Goal: Task Accomplishment & Management: Manage account settings

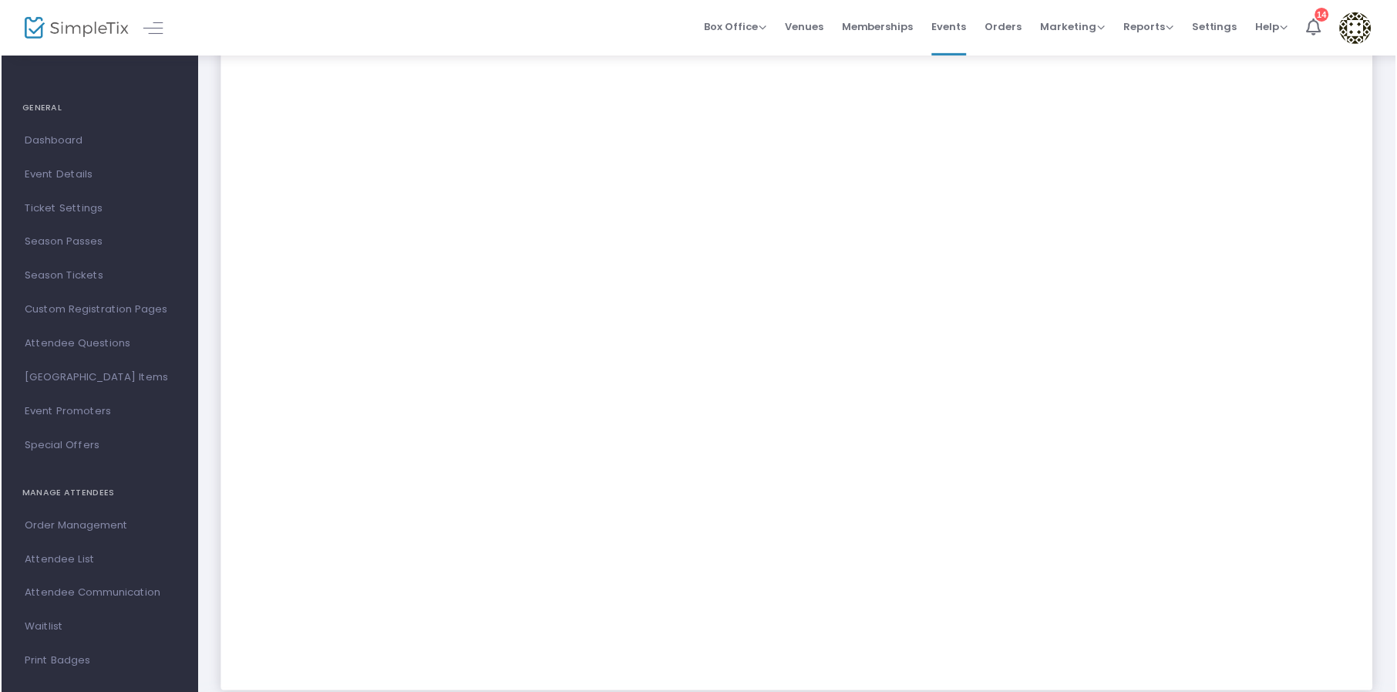
scroll to position [138, 0]
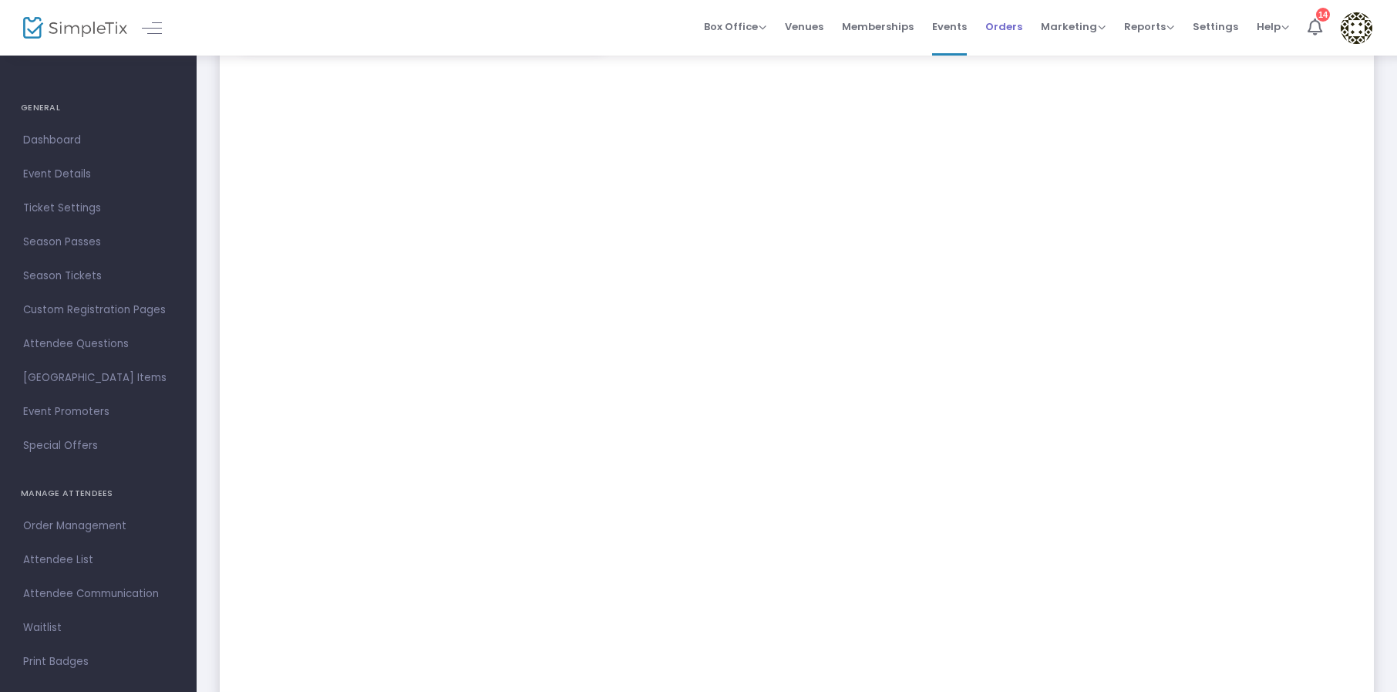
click at [1010, 32] on span "Orders" at bounding box center [1003, 26] width 37 height 39
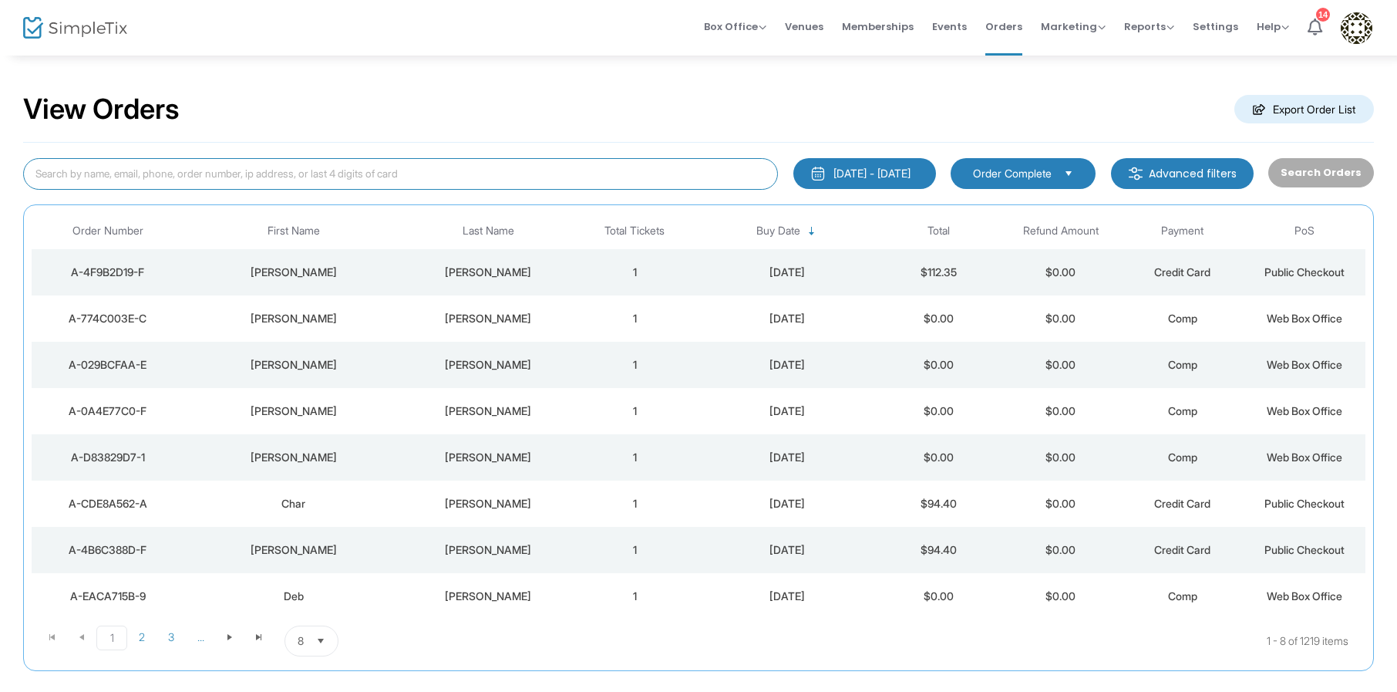
click at [322, 180] on input at bounding box center [400, 174] width 755 height 32
paste input "[PHONE_NUMBER]"
type input "9546654611"
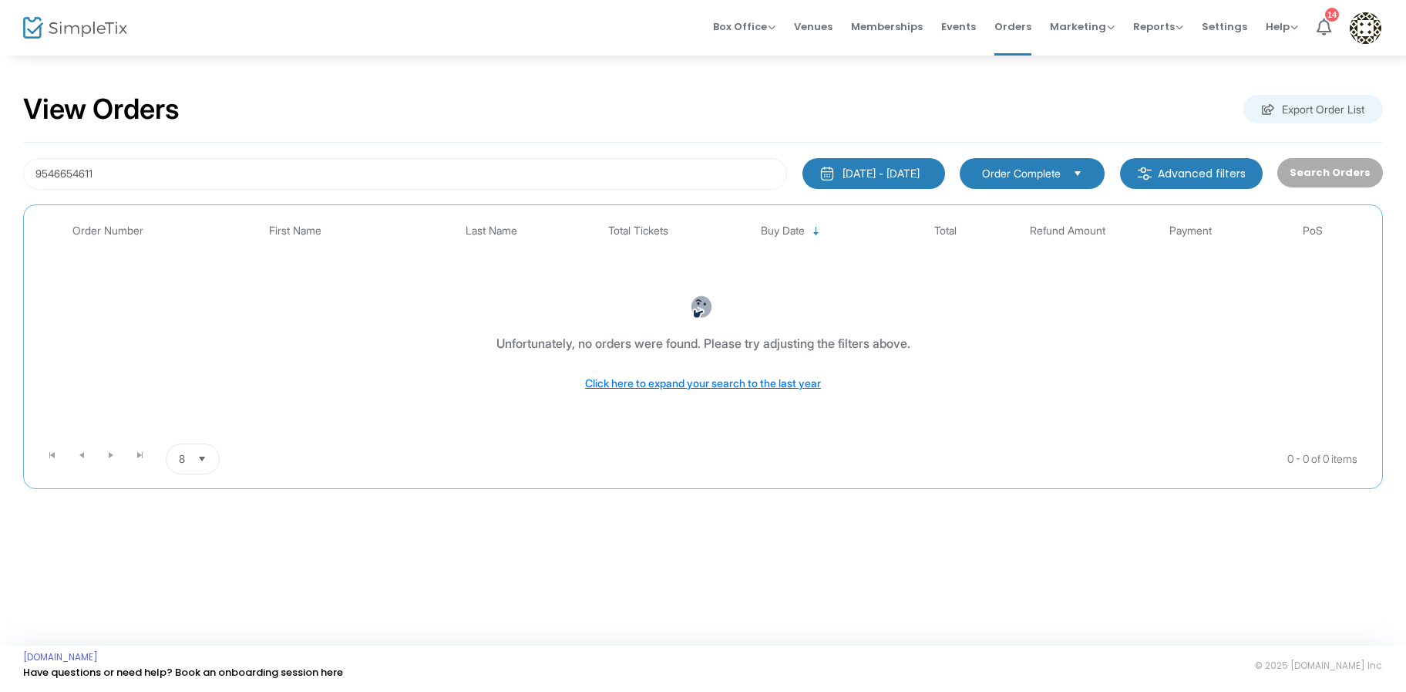
click at [843, 166] on div "[DATE] - [DATE]" at bounding box center [881, 173] width 77 height 15
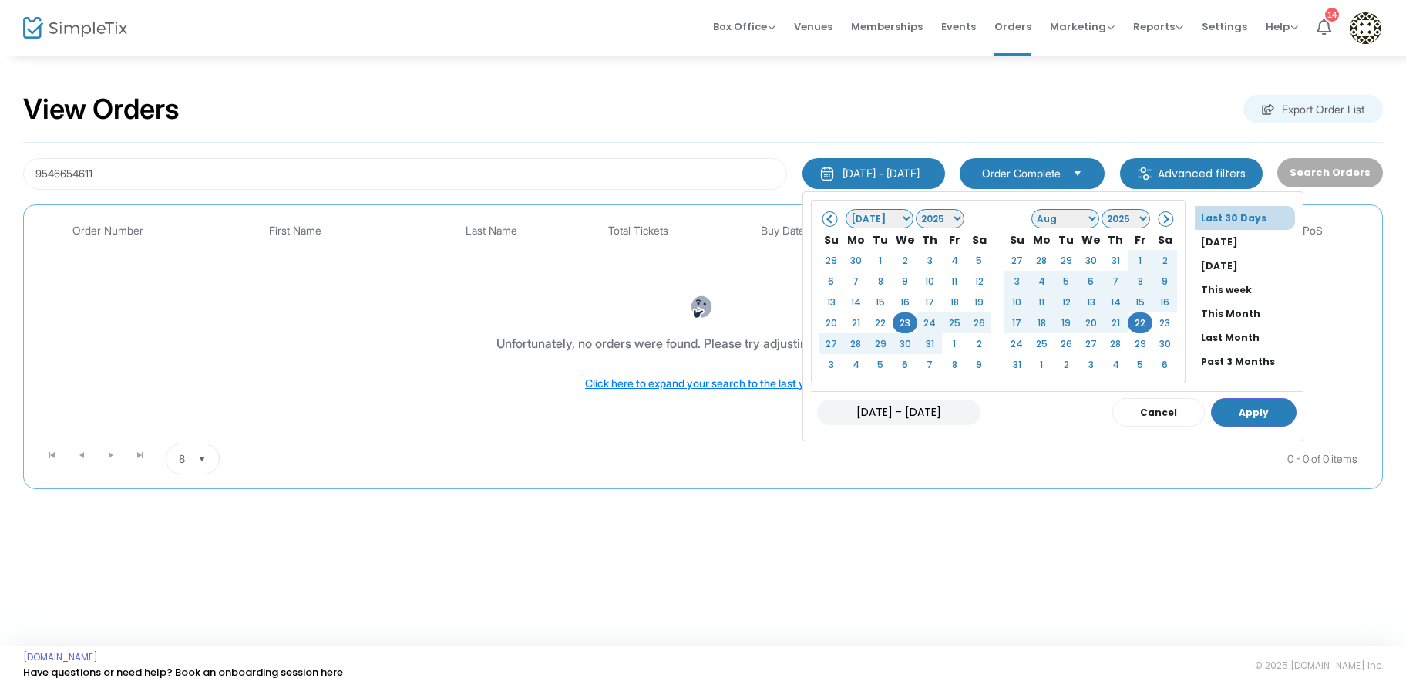
scroll to position [117, 0]
click at [1195, 337] on li "All Time" at bounding box center [1249, 340] width 108 height 24
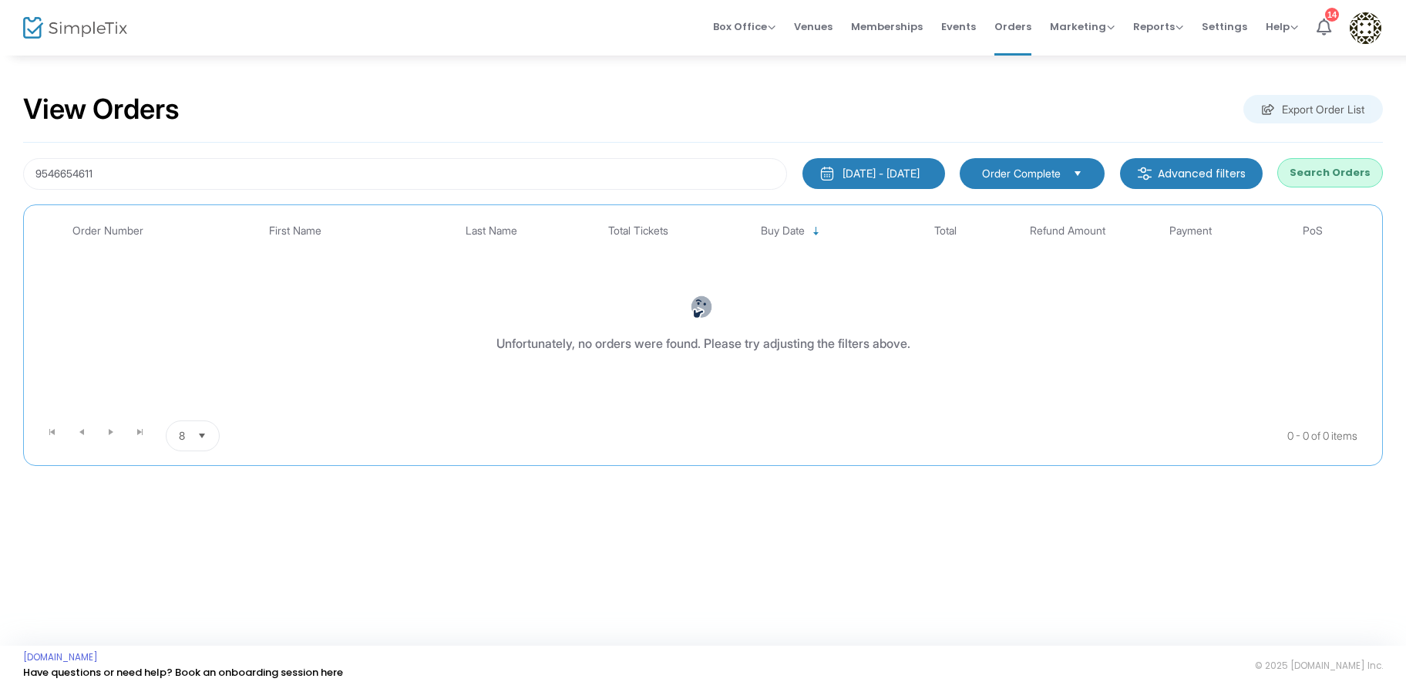
click at [1332, 170] on button "Search Orders" at bounding box center [1331, 172] width 106 height 29
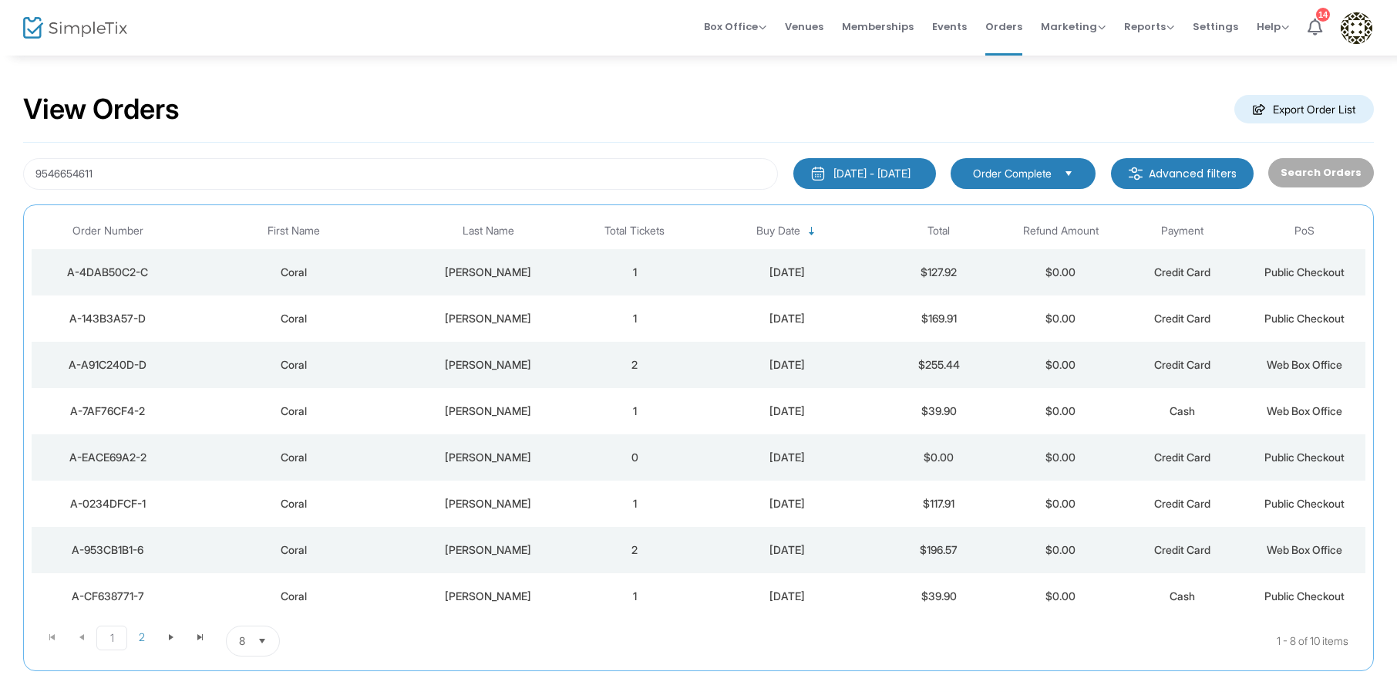
click at [496, 265] on div "Horton" at bounding box center [488, 271] width 163 height 15
click at [516, 276] on div "[PERSON_NAME]" at bounding box center [488, 271] width 163 height 15
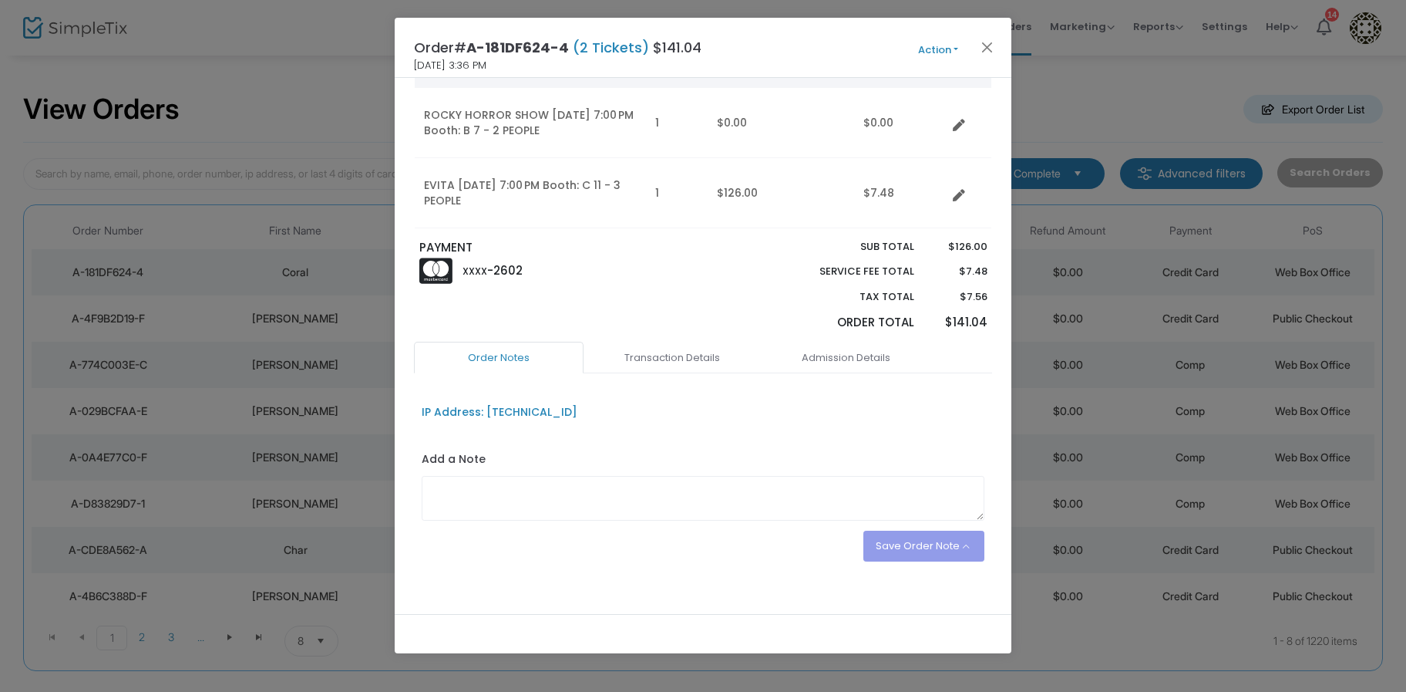
scroll to position [170, 0]
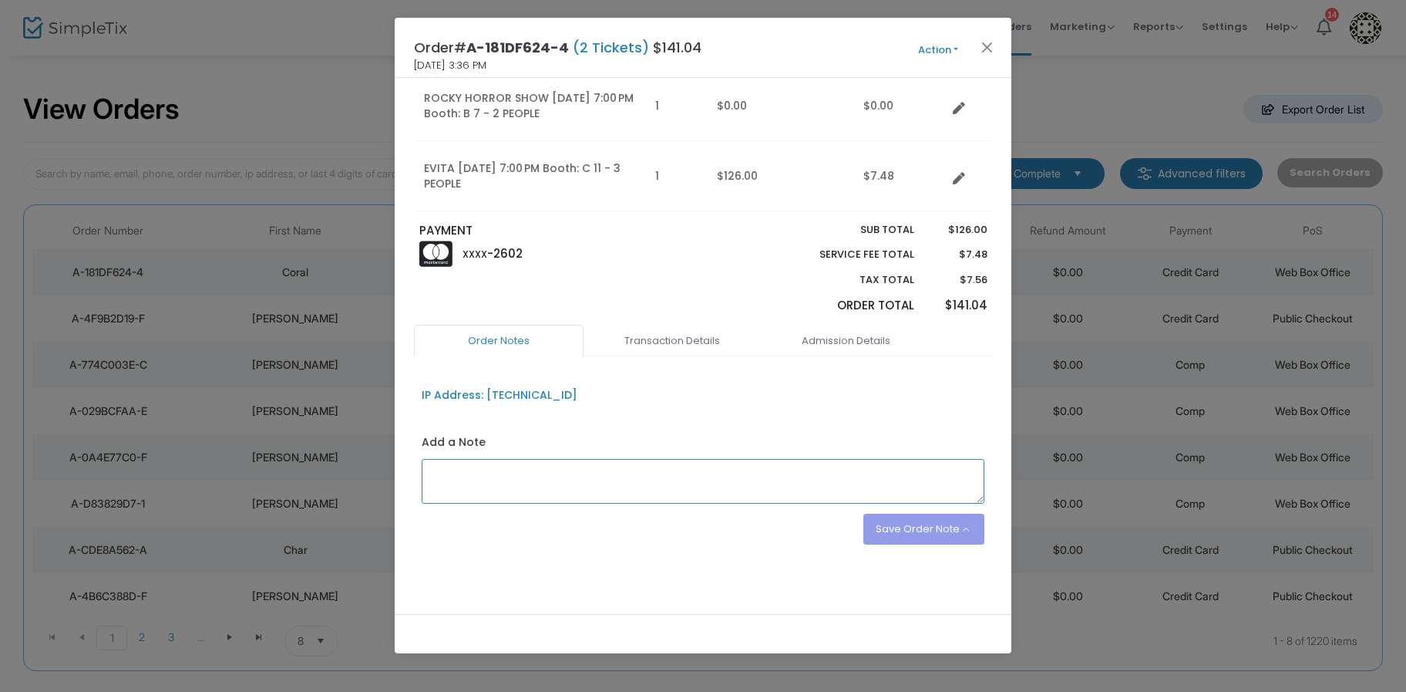
click at [620, 490] on textarea at bounding box center [704, 481] width 564 height 45
paste textarea "Order# A-A91C240D-D"
type textarea "Using credit for two tickets from Order# A-A91C240D-D"
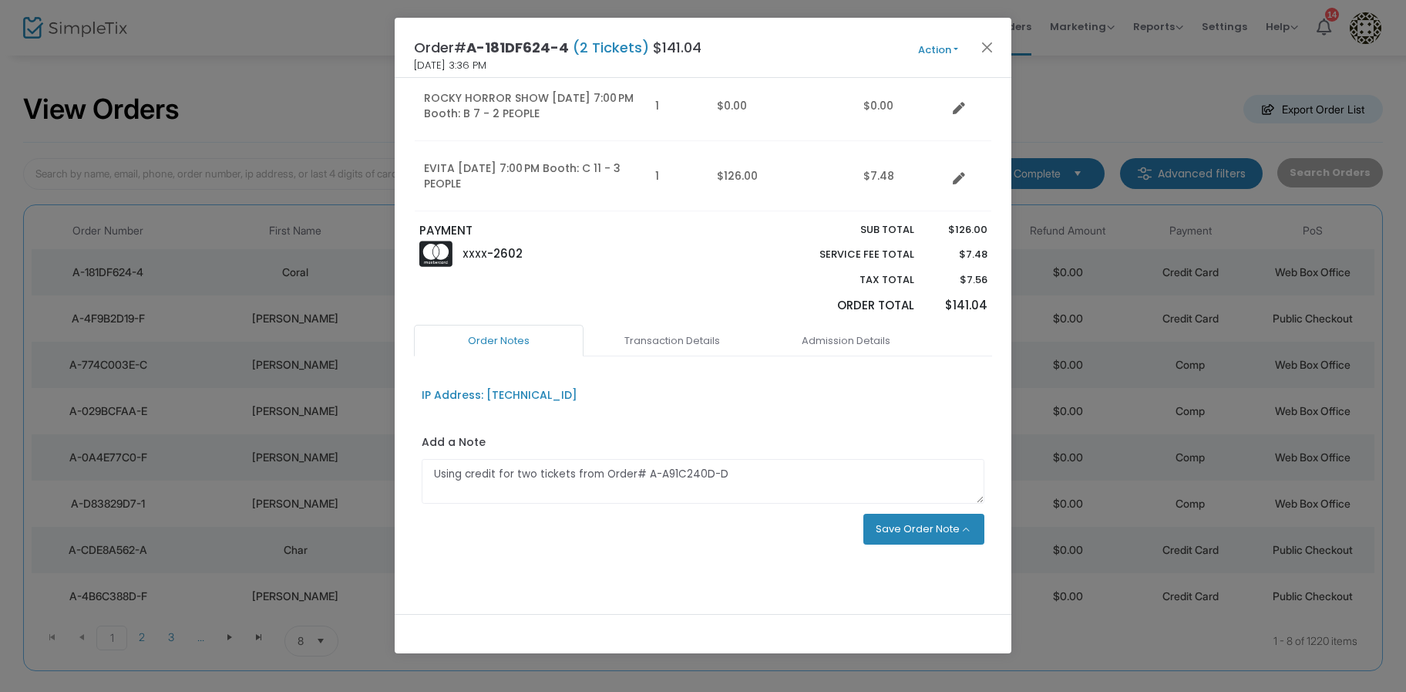
click at [911, 541] on button "Save Order Note" at bounding box center [925, 529] width 122 height 31
click at [920, 496] on li "Save as an order note" at bounding box center [907, 493] width 154 height 29
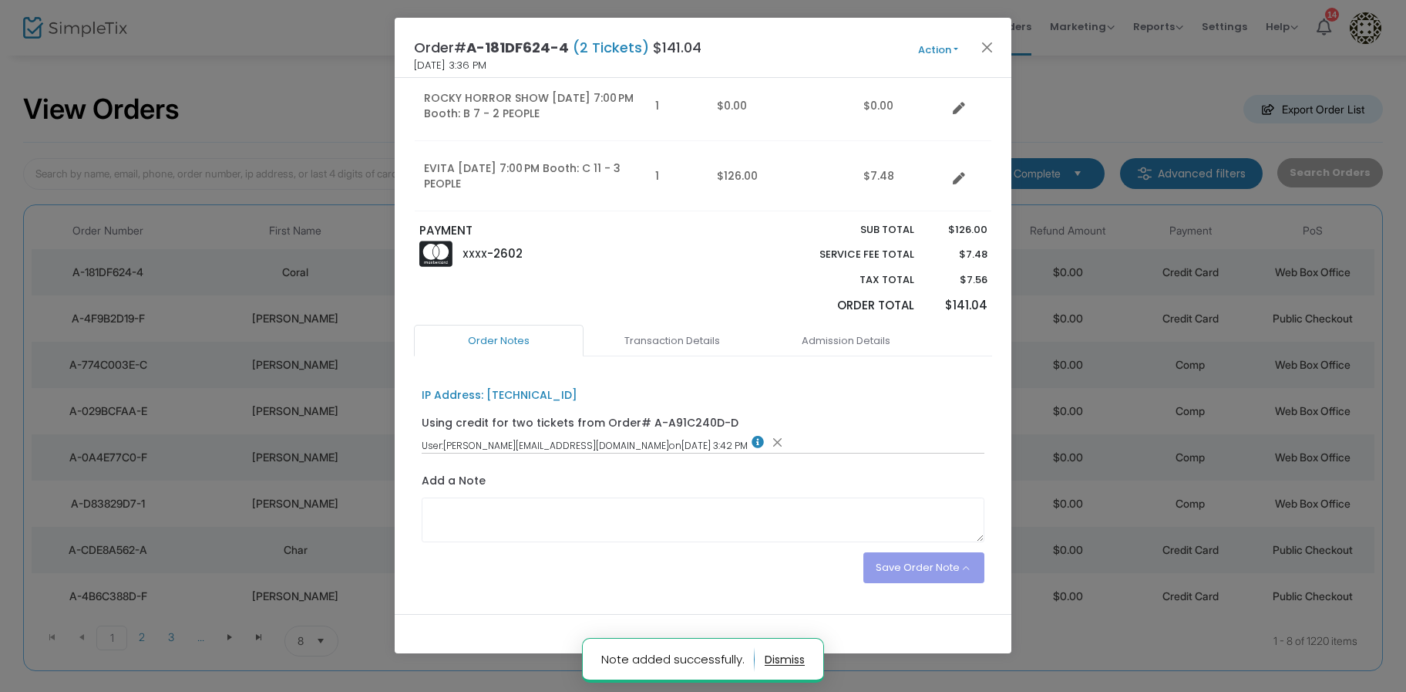
scroll to position [0, 0]
